Goal: Check status: Check status

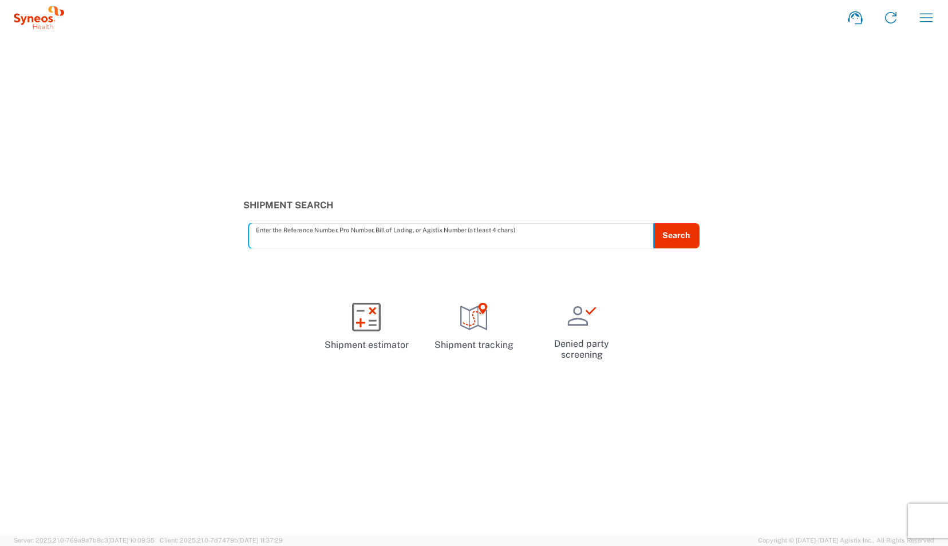
click at [927, 21] on icon "button" at bounding box center [926, 18] width 18 height 18
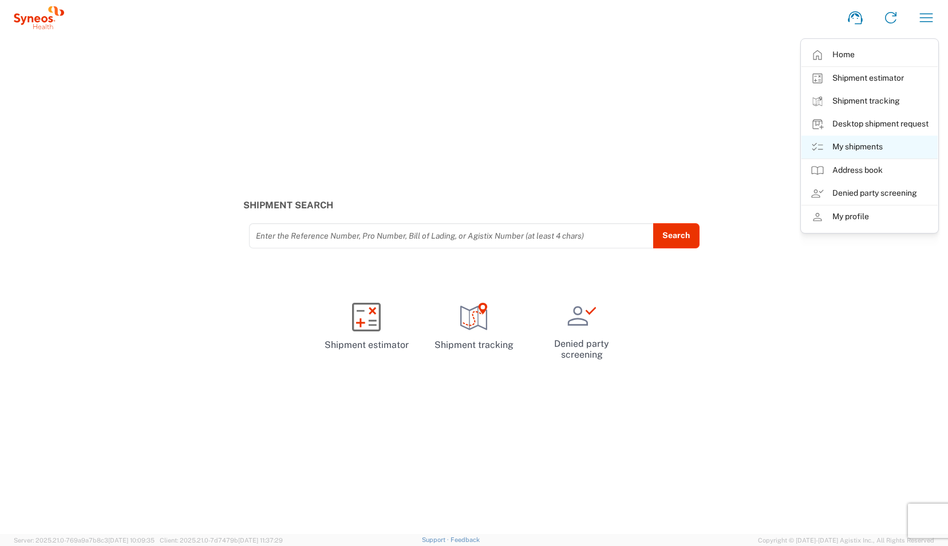
click at [847, 145] on link "My shipments" at bounding box center [870, 147] width 136 height 23
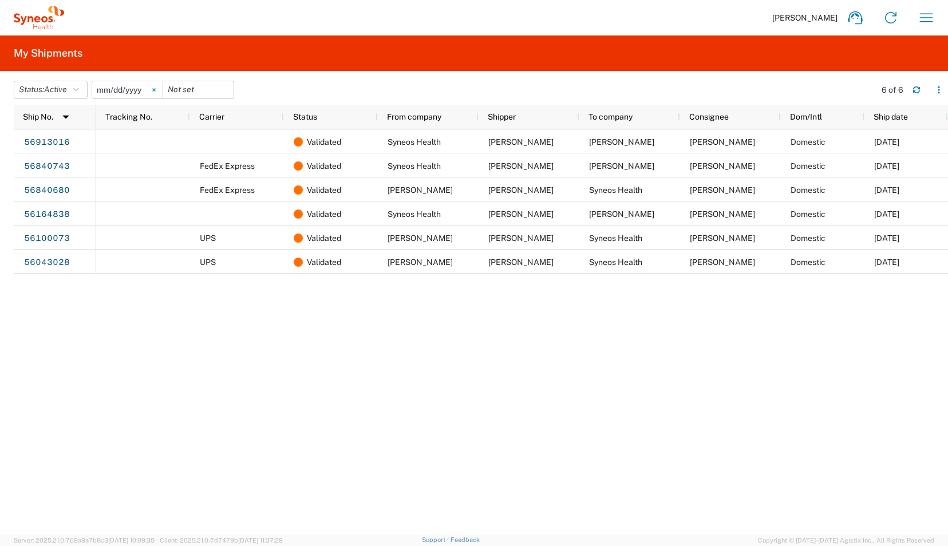
click at [154, 86] on svg-icon at bounding box center [153, 89] width 17 height 17
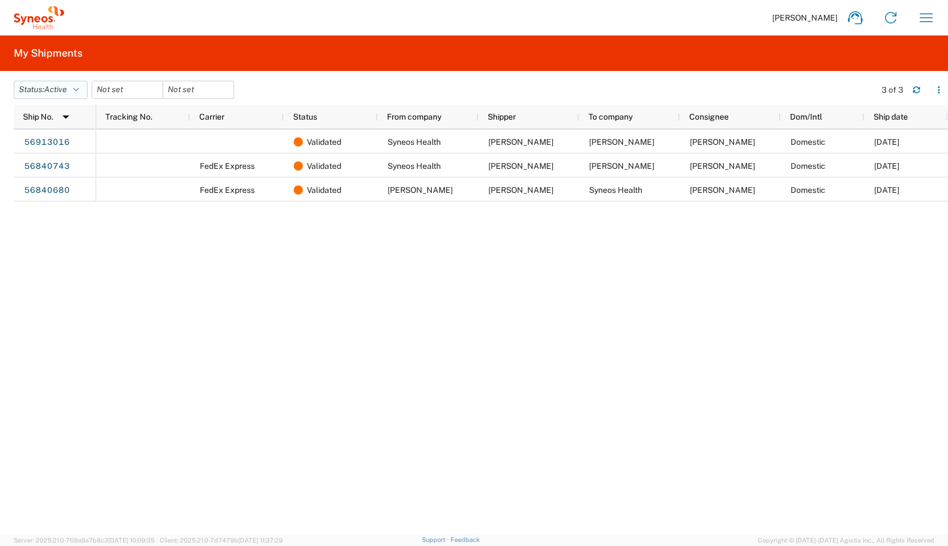
click at [76, 84] on button "Status: Active" at bounding box center [51, 90] width 74 height 18
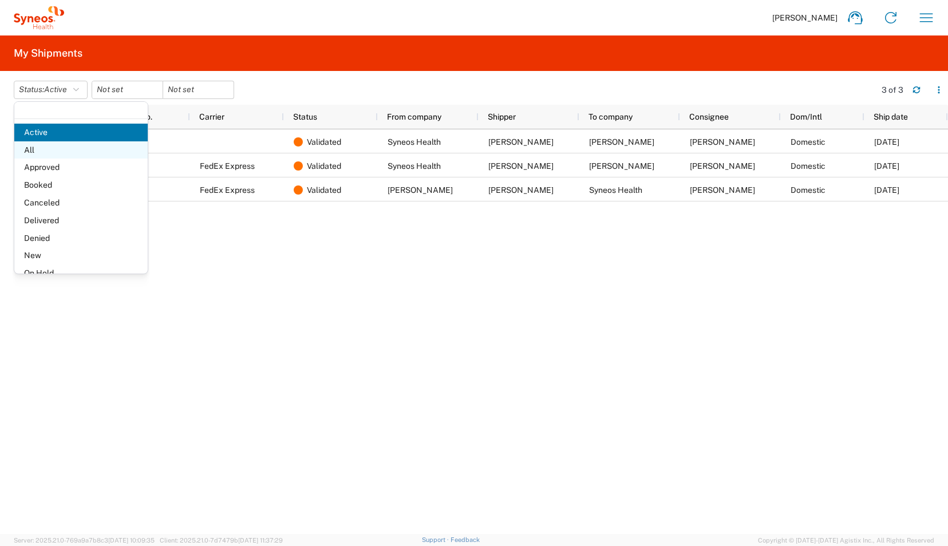
click at [37, 148] on span "All" at bounding box center [80, 150] width 133 height 18
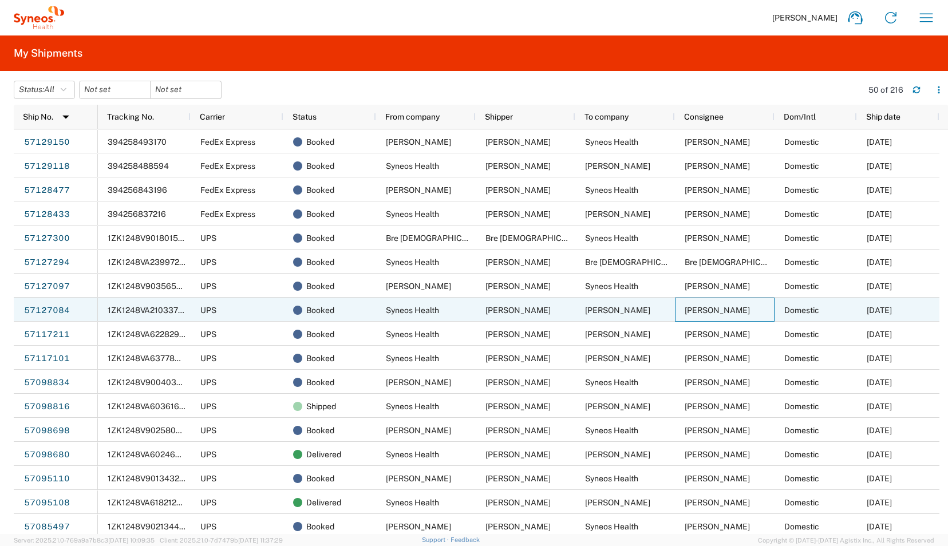
click at [722, 313] on span "Claire Flint-Anderson" at bounding box center [717, 310] width 65 height 9
